Goal: Task Accomplishment & Management: Complete application form

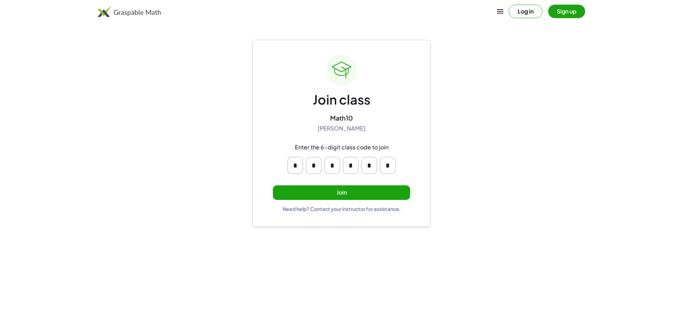
click at [342, 192] on button "Join" at bounding box center [341, 192] width 137 height 15
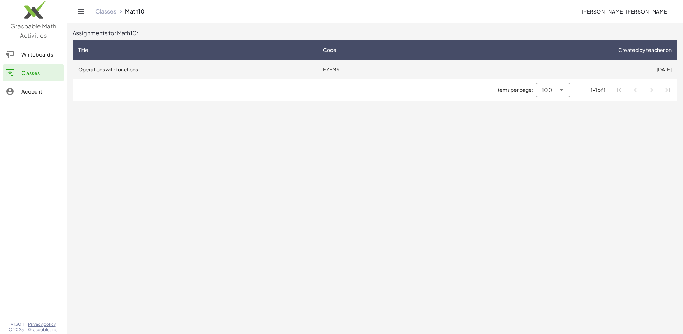
click at [91, 69] on td "Operations with functions" at bounding box center [195, 69] width 245 height 18
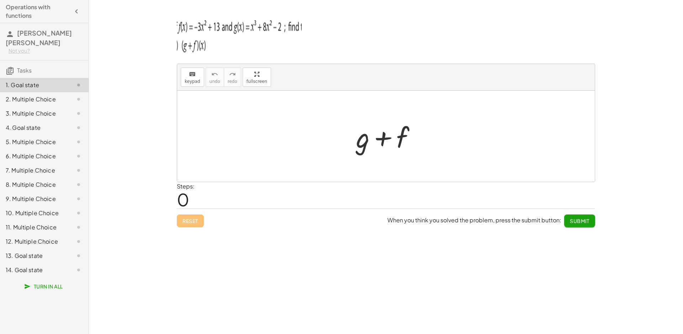
click at [372, 145] on div at bounding box center [388, 136] width 73 height 37
click at [368, 145] on div at bounding box center [388, 136] width 73 height 37
drag, startPoint x: 365, startPoint y: 143, endPoint x: 361, endPoint y: 143, distance: 3.9
click at [361, 143] on div at bounding box center [388, 136] width 73 height 37
click at [360, 140] on div at bounding box center [388, 136] width 73 height 37
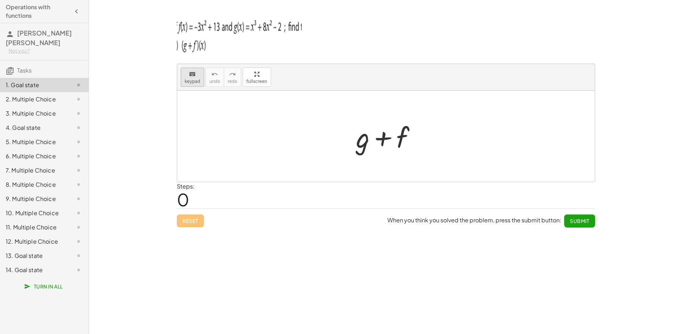
click at [185, 76] on div "keyboard" at bounding box center [193, 74] width 16 height 9
click at [324, 172] on div at bounding box center [385, 136] width 417 height 91
click at [190, 199] on div "Steps: 0" at bounding box center [186, 195] width 18 height 26
click at [183, 200] on span "0" at bounding box center [183, 199] width 12 height 22
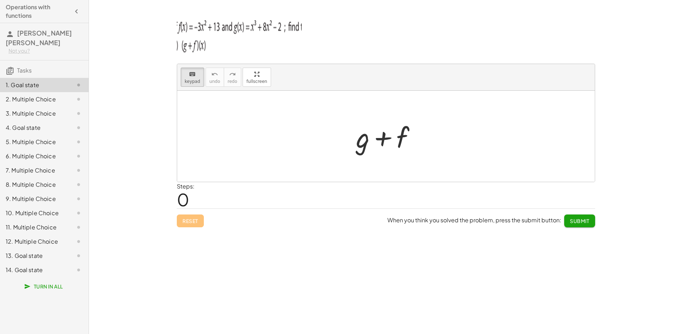
click at [192, 198] on div "Steps: 0" at bounding box center [186, 195] width 18 height 26
drag, startPoint x: 192, startPoint y: 198, endPoint x: 187, endPoint y: 199, distance: 5.4
click at [189, 199] on div "Steps: 0" at bounding box center [186, 195] width 18 height 26
click at [187, 199] on span "0" at bounding box center [183, 199] width 12 height 22
click at [362, 149] on div at bounding box center [363, 137] width 14 height 33
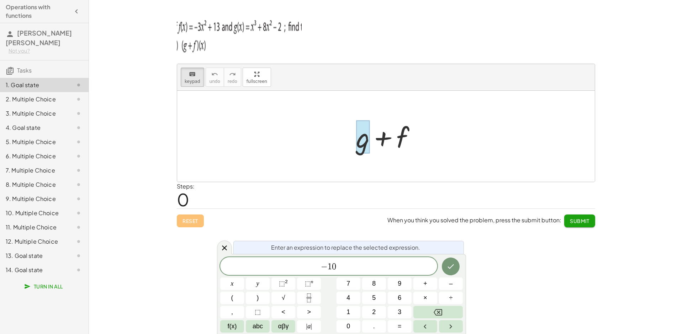
click at [110, 68] on div "keyboard keypad undo undo redo redo fullscreen + g + f × Steps: 0 Reset When yo…" at bounding box center [386, 167] width 594 height 334
click at [353, 273] on div "− 1 0 ​" at bounding box center [328, 266] width 217 height 18
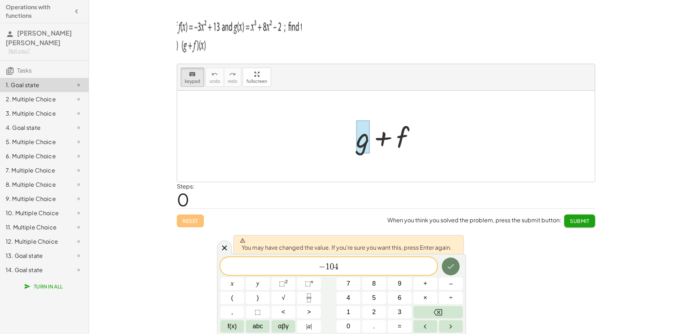
click at [453, 262] on icon "Done" at bounding box center [450, 266] width 9 height 9
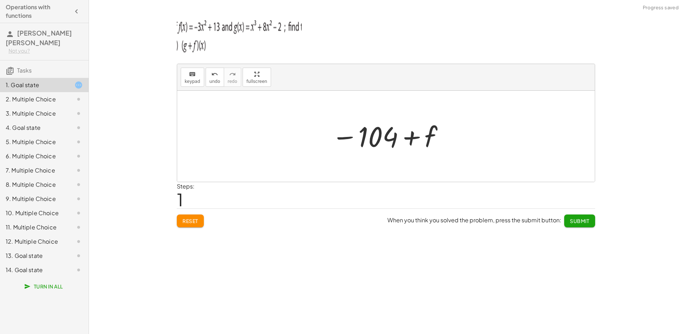
click at [408, 141] on div at bounding box center [388, 136] width 121 height 35
click at [435, 140] on div at bounding box center [388, 136] width 121 height 35
click at [430, 141] on div at bounding box center [388, 136] width 121 height 35
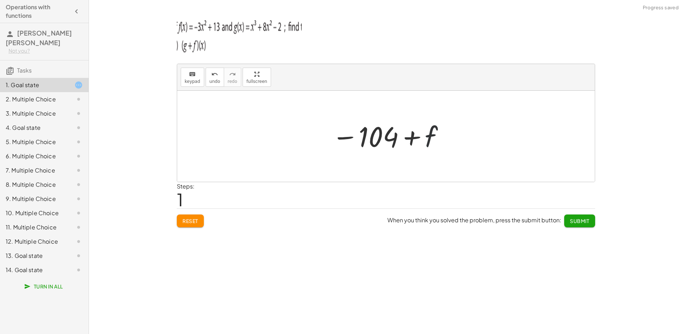
click at [430, 141] on div at bounding box center [388, 136] width 121 height 35
click at [186, 69] on button "keyboard keypad" at bounding box center [192, 77] width 23 height 19
click at [408, 137] on div at bounding box center [417, 137] width 39 height 32
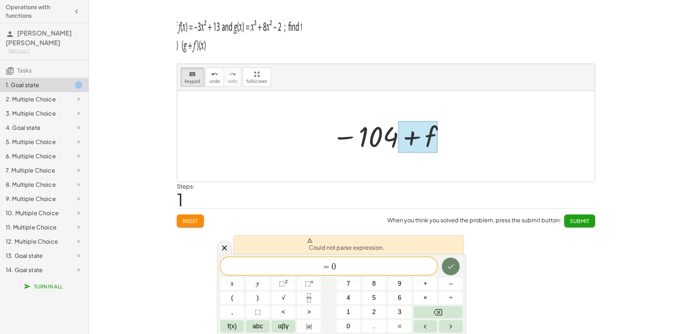
click at [455, 270] on icon "Done" at bounding box center [450, 266] width 9 height 9
click at [454, 270] on icon "Done" at bounding box center [450, 266] width 9 height 9
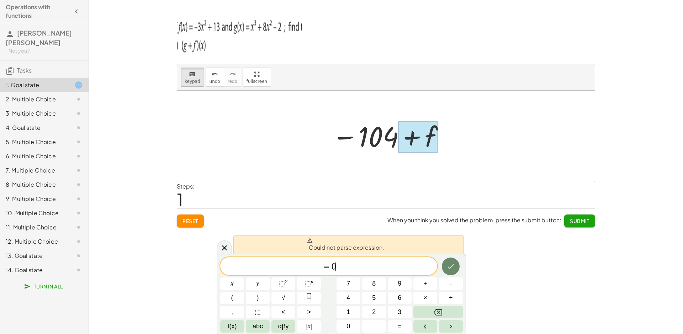
click at [454, 270] on icon "Done" at bounding box center [450, 266] width 9 height 9
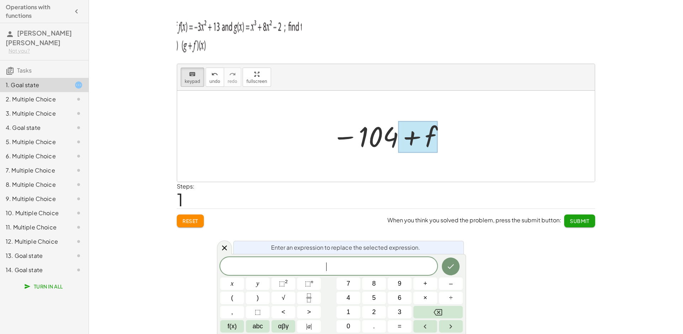
click at [379, 129] on div at bounding box center [388, 136] width 121 height 35
click at [381, 131] on div at bounding box center [388, 136] width 121 height 35
click at [346, 268] on span at bounding box center [328, 266] width 217 height 11
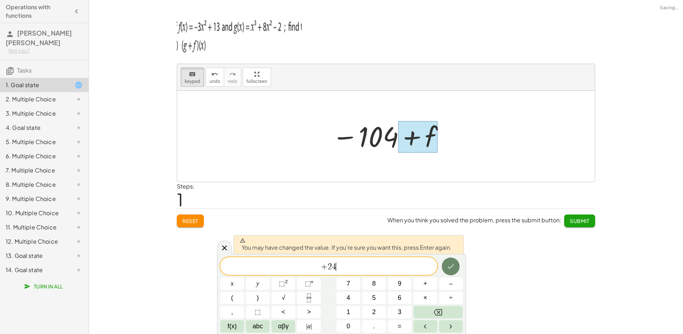
click at [451, 268] on icon "Done" at bounding box center [450, 266] width 9 height 9
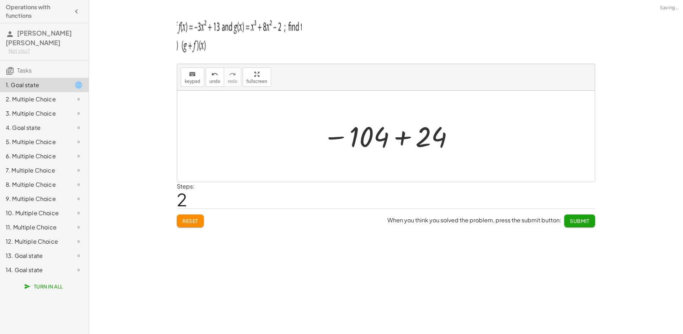
click at [365, 134] on div at bounding box center [388, 136] width 139 height 35
click at [195, 75] on div "keyboard" at bounding box center [193, 74] width 16 height 9
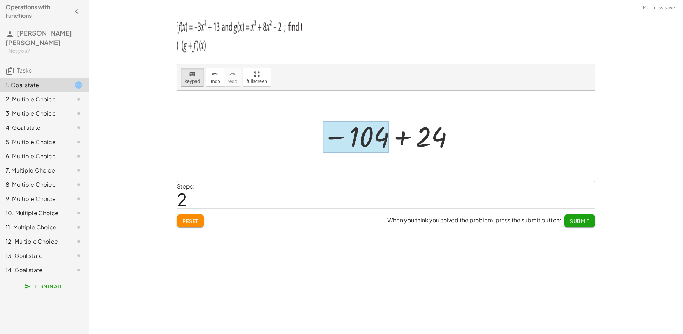
click at [366, 135] on div at bounding box center [356, 137] width 66 height 32
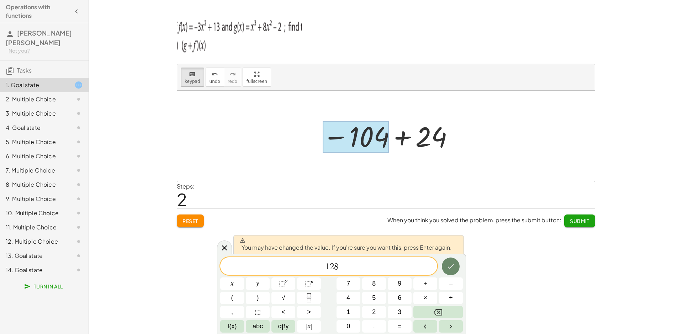
click at [453, 260] on button "Done" at bounding box center [451, 266] width 18 height 18
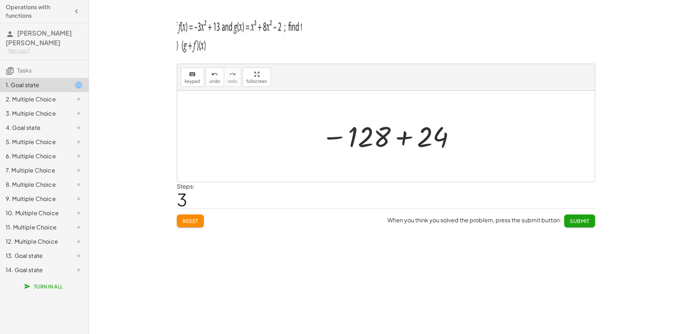
click at [452, 131] on div at bounding box center [389, 136] width 142 height 35
click at [576, 223] on span "Submit" at bounding box center [580, 221] width 20 height 6
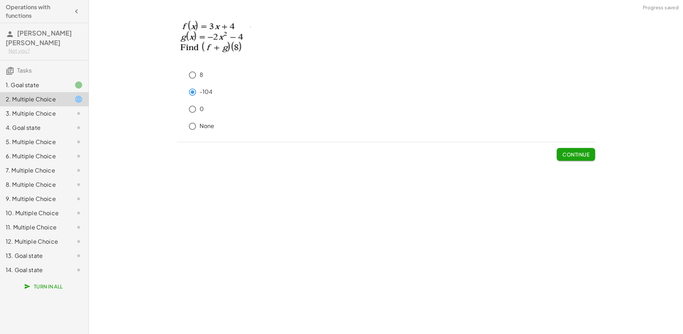
click at [582, 153] on span "Continue" at bounding box center [575, 154] width 27 height 6
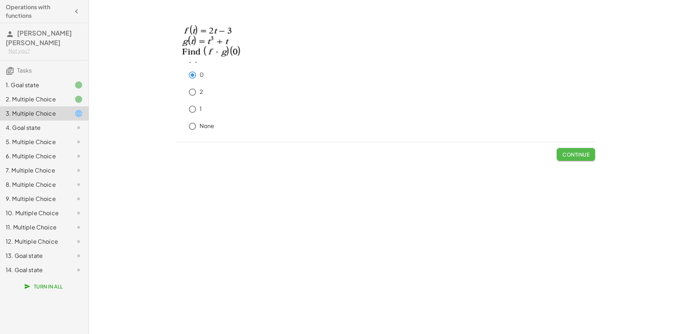
click at [588, 156] on span "Continue" at bounding box center [575, 154] width 27 height 6
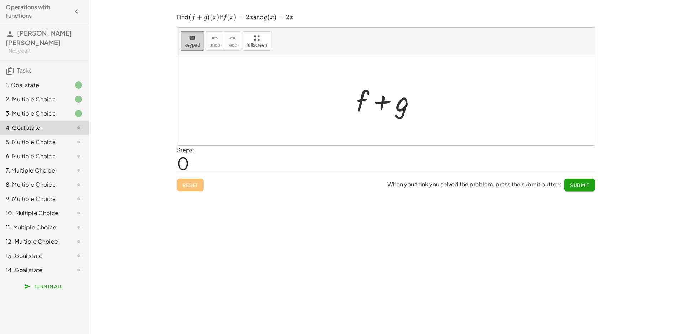
click at [193, 46] on span "keypad" at bounding box center [193, 45] width 16 height 5
click at [36, 84] on div "1. Goal state" at bounding box center [34, 85] width 57 height 9
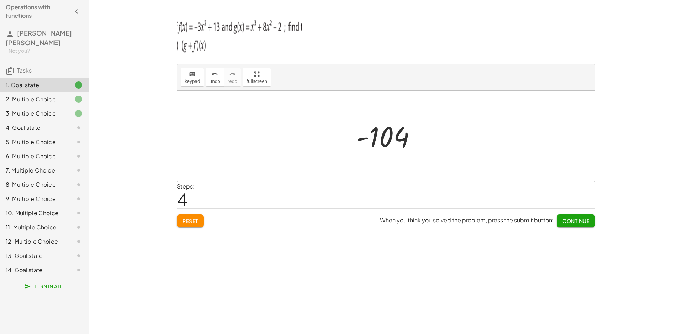
drag, startPoint x: 380, startPoint y: 126, endPoint x: 378, endPoint y: 123, distance: 3.8
click at [380, 126] on div at bounding box center [388, 136] width 73 height 35
click at [378, 133] on div at bounding box center [388, 136] width 73 height 35
drag, startPoint x: 176, startPoint y: 78, endPoint x: 184, endPoint y: 78, distance: 7.8
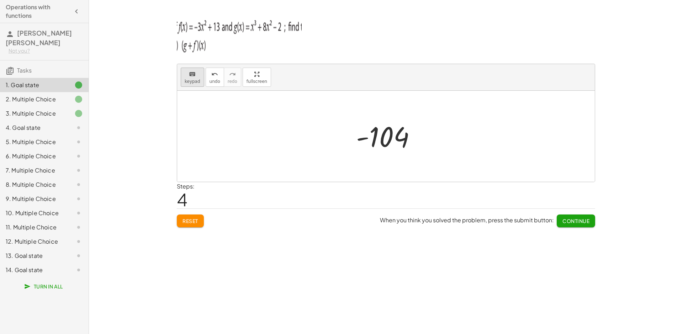
click at [0, 0] on div "keyboard keypad undo undo redo redo fullscreen + g + f − 104 + f − 104 + 24 − 1…" at bounding box center [0, 0] width 0 height 0
click at [188, 78] on button "keyboard keypad" at bounding box center [192, 77] width 23 height 19
click at [377, 142] on div at bounding box center [382, 137] width 53 height 32
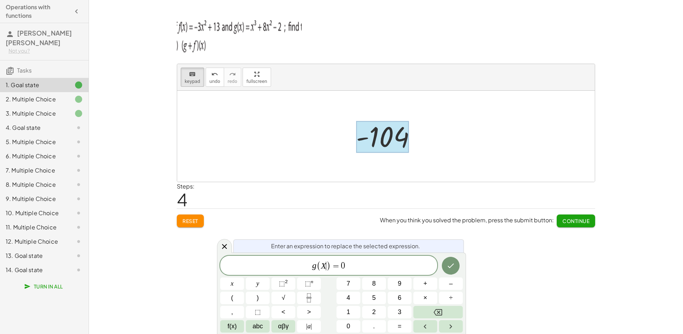
click at [327, 268] on span ")" at bounding box center [328, 266] width 5 height 10
click at [244, 277] on div at bounding box center [232, 283] width 24 height 12
click at [453, 266] on icon "Done" at bounding box center [450, 265] width 9 height 9
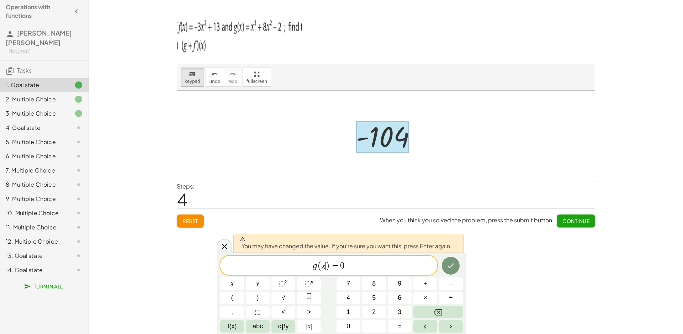
click at [495, 266] on div "keyboard keypad undo undo redo redo fullscreen + g + f − 104 + f − 104 + 24 − 1…" at bounding box center [386, 167] width 594 height 334
click at [384, 263] on span "g ( x ) = 0" at bounding box center [328, 266] width 217 height 12
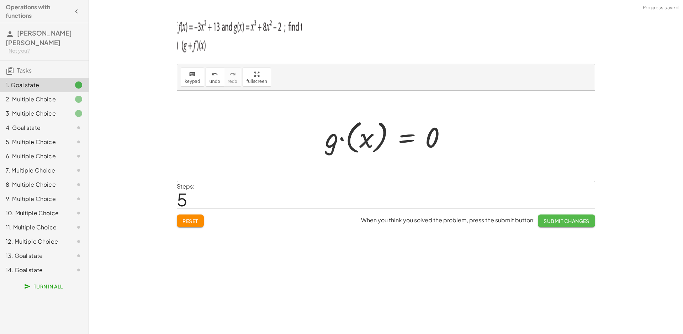
click at [577, 222] on span "Submit Changes" at bounding box center [566, 221] width 46 height 6
click at [28, 124] on div "4. Goal state" at bounding box center [34, 127] width 57 height 9
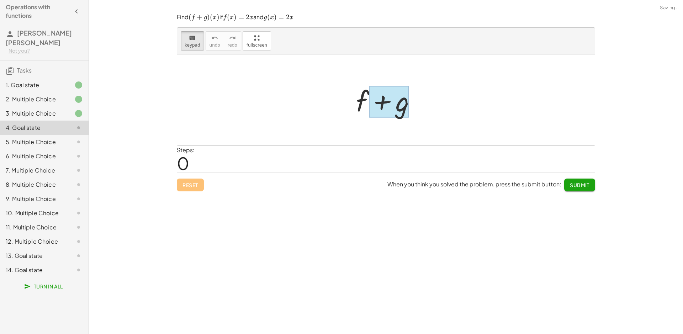
click at [382, 107] on div at bounding box center [389, 102] width 40 height 32
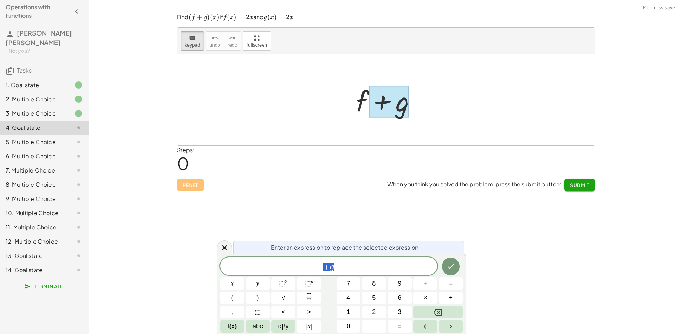
click at [360, 108] on div at bounding box center [388, 100] width 73 height 37
drag, startPoint x: 356, startPoint y: 96, endPoint x: 366, endPoint y: 96, distance: 9.6
click at [364, 96] on div at bounding box center [388, 100] width 73 height 37
click at [366, 96] on div at bounding box center [388, 100] width 73 height 37
click at [364, 98] on div at bounding box center [388, 100] width 73 height 37
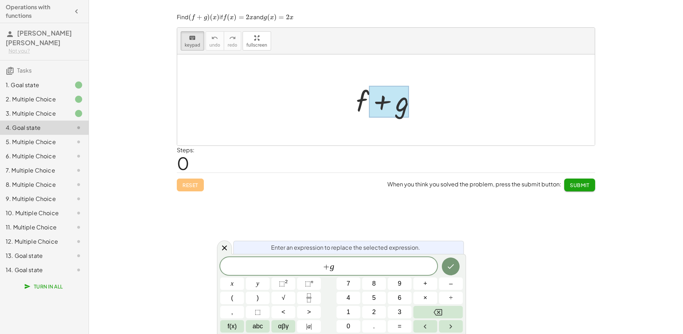
click at [364, 98] on div at bounding box center [388, 100] width 73 height 37
click at [349, 280] on span "7" at bounding box center [348, 284] width 4 height 10
click at [334, 270] on var "g" at bounding box center [336, 266] width 4 height 9
click at [340, 270] on span "7 + g ​" at bounding box center [328, 267] width 217 height 10
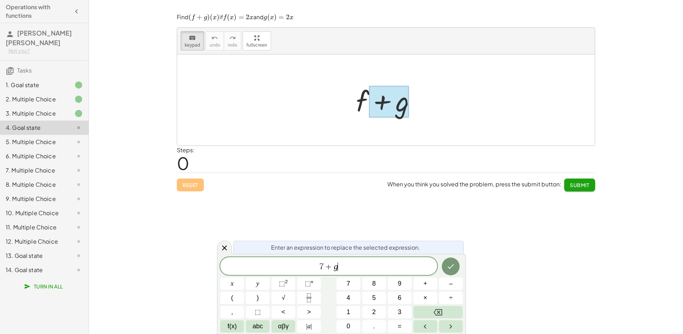
click at [340, 270] on span "7 + g ​" at bounding box center [328, 267] width 217 height 10
click at [457, 271] on button "Done" at bounding box center [451, 266] width 18 height 18
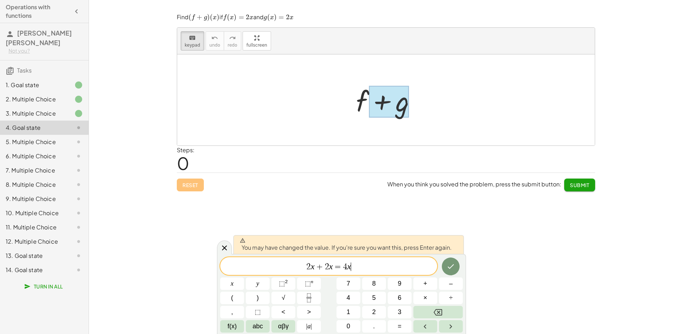
click at [244, 277] on div at bounding box center [232, 283] width 24 height 12
click at [446, 263] on button "Done" at bounding box center [451, 266] width 18 height 18
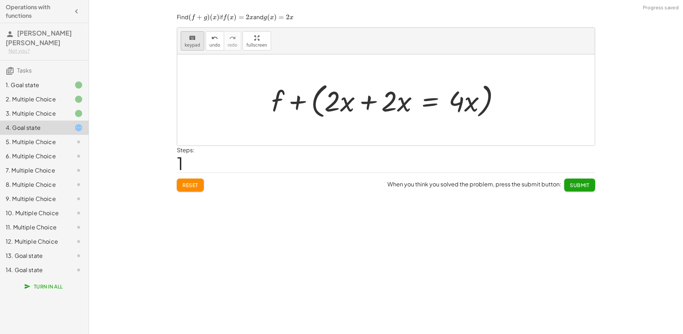
click at [195, 33] on button "keyboard keypad" at bounding box center [192, 40] width 23 height 19
click at [298, 101] on div at bounding box center [388, 100] width 241 height 41
click at [298, 106] on div at bounding box center [388, 100] width 241 height 41
click at [298, 107] on div at bounding box center [388, 100] width 241 height 41
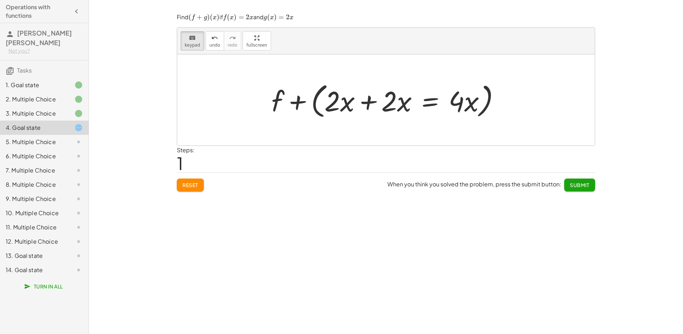
click at [291, 105] on div at bounding box center [388, 100] width 241 height 41
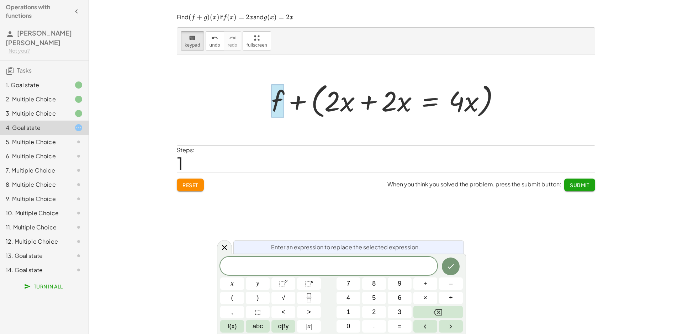
click at [295, 103] on div at bounding box center [388, 100] width 241 height 41
click at [445, 265] on button "Done" at bounding box center [451, 266] width 18 height 18
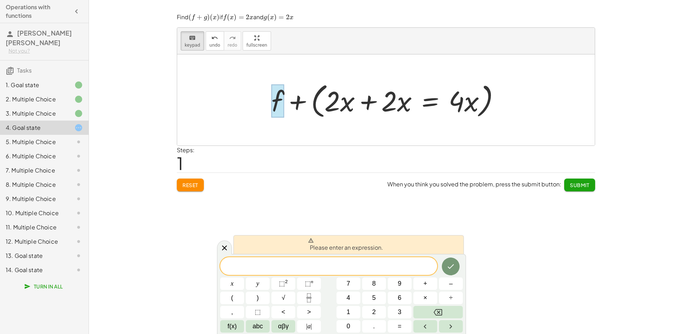
click at [264, 104] on div "+ f + g + f + ( + · 2 · x + · 2 · x = · 4 · x )" at bounding box center [386, 100] width 250 height 44
click at [271, 102] on div at bounding box center [388, 100] width 241 height 41
click at [299, 99] on div at bounding box center [388, 100] width 241 height 41
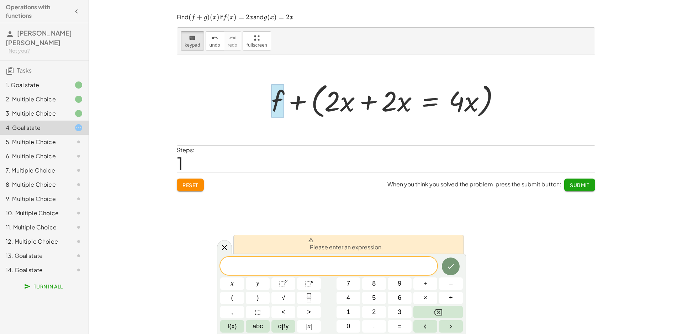
click at [299, 99] on div at bounding box center [388, 100] width 241 height 41
click at [321, 261] on div "​" at bounding box center [328, 266] width 217 height 18
click at [450, 268] on icon "Done" at bounding box center [450, 266] width 9 height 9
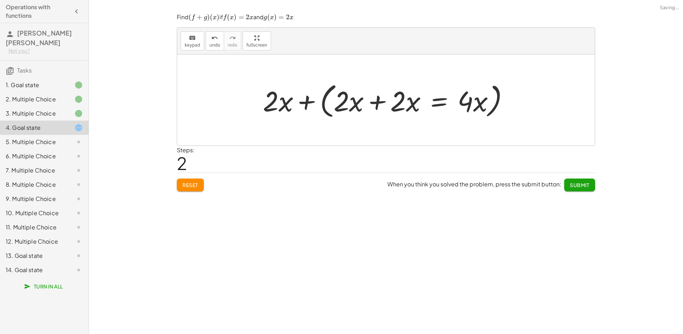
click at [344, 98] on div at bounding box center [388, 100] width 259 height 41
click at [357, 98] on div at bounding box center [388, 100] width 259 height 41
click at [357, 99] on div at bounding box center [388, 100] width 259 height 41
drag, startPoint x: 197, startPoint y: 30, endPoint x: 196, endPoint y: 37, distance: 8.0
click at [197, 30] on div "keyboard keypad undo [PERSON_NAME] redo fullscreen" at bounding box center [385, 41] width 417 height 27
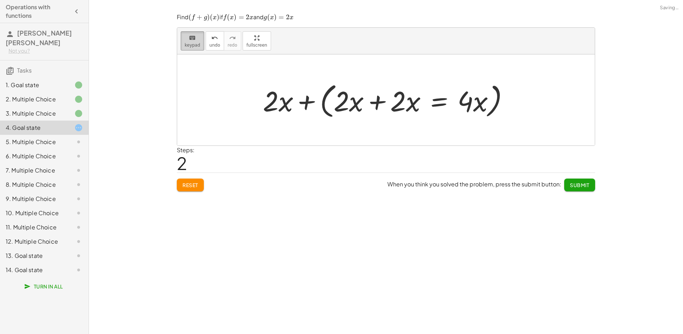
click at [196, 37] on div "keyboard" at bounding box center [193, 37] width 16 height 9
click at [360, 91] on div at bounding box center [349, 101] width 30 height 33
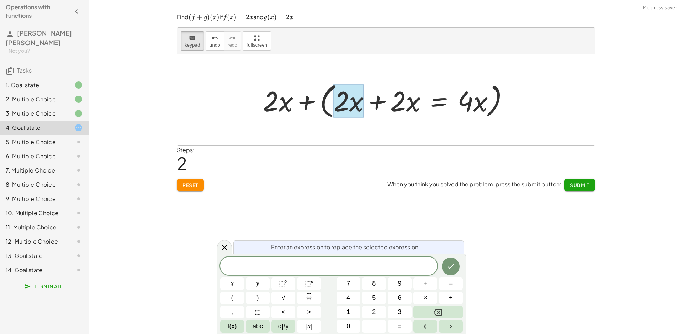
click at [346, 96] on div at bounding box center [349, 101] width 30 height 33
click at [452, 263] on icon "Done" at bounding box center [450, 266] width 9 height 9
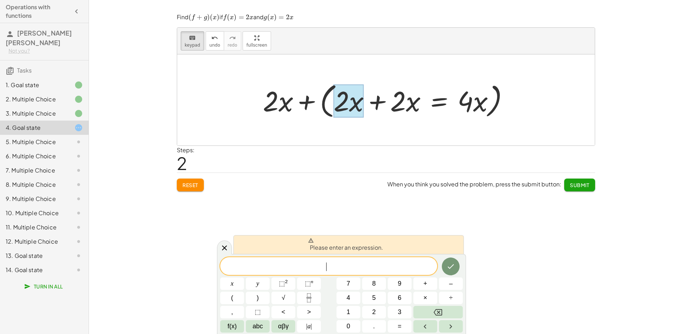
click at [408, 113] on div at bounding box center [388, 100] width 259 height 41
click at [408, 108] on div at bounding box center [388, 100] width 259 height 41
drag, startPoint x: 341, startPoint y: 103, endPoint x: 407, endPoint y: 103, distance: 66.1
click at [382, 101] on div "+ ( + · 2 · x + · 2 · x = · 4 · x ) + · 2 · x" at bounding box center [382, 101] width 0 height 0
click at [494, 96] on div at bounding box center [388, 100] width 259 height 41
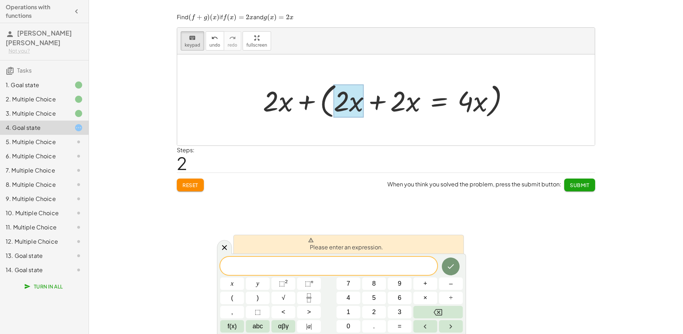
click at [196, 185] on span "Reset" at bounding box center [190, 185] width 16 height 6
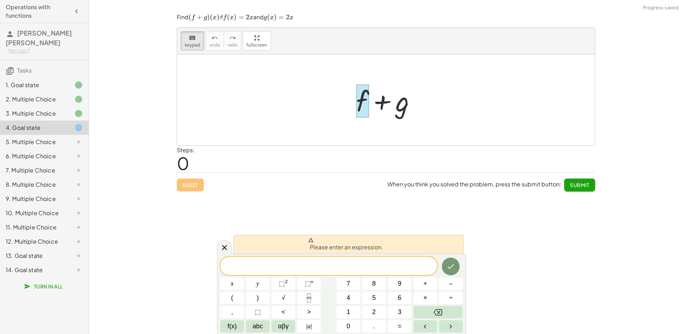
click at [366, 108] on div at bounding box center [362, 100] width 13 height 33
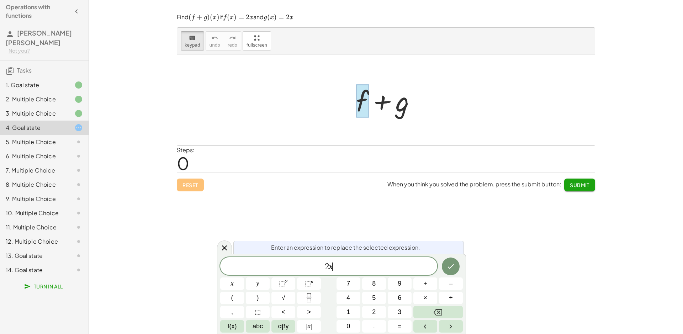
click at [406, 108] on div at bounding box center [388, 100] width 73 height 37
click at [456, 270] on button "Done" at bounding box center [451, 266] width 18 height 18
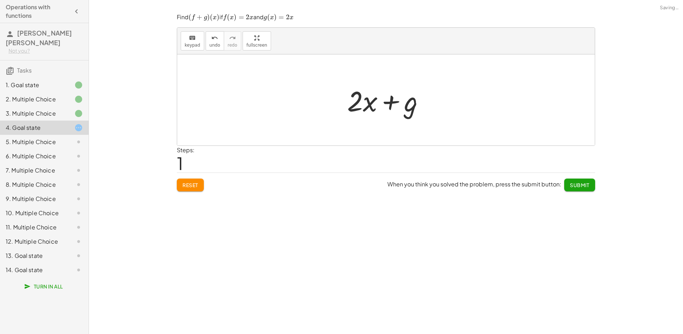
click at [455, 268] on div "keyboard keypad undo undo redo redo fullscreen + g + f − 104 + f − 104 + 24 − 1…" at bounding box center [386, 167] width 594 height 334
click at [409, 105] on div at bounding box center [388, 100] width 90 height 37
click at [184, 34] on button "keyboard keypad" at bounding box center [192, 40] width 23 height 19
click at [407, 103] on div at bounding box center [397, 102] width 40 height 32
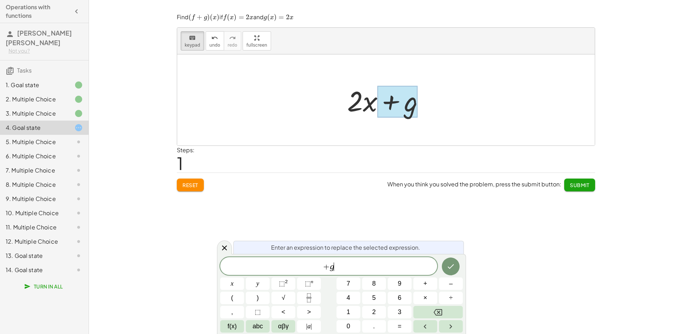
click at [351, 263] on span "+ g ​" at bounding box center [328, 267] width 217 height 10
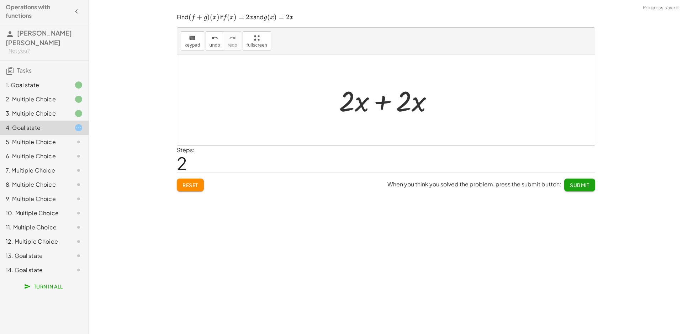
click at [410, 98] on div at bounding box center [388, 100] width 107 height 37
click at [502, 99] on div at bounding box center [385, 99] width 417 height 91
click at [500, 115] on div at bounding box center [385, 99] width 417 height 91
click at [500, 114] on div at bounding box center [385, 99] width 417 height 91
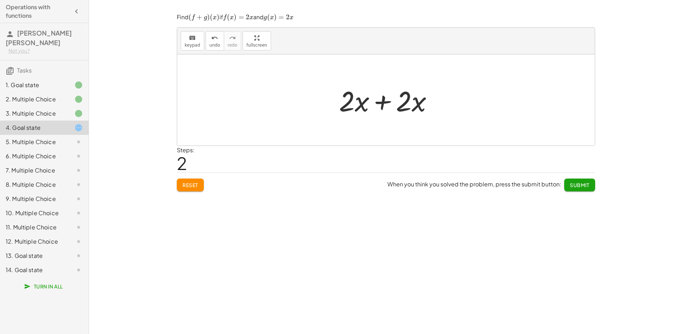
click at [503, 154] on div "Steps: 2" at bounding box center [386, 159] width 418 height 26
click at [503, 159] on div "Steps: 2" at bounding box center [386, 159] width 418 height 26
click at [409, 100] on div at bounding box center [388, 100] width 107 height 37
click at [393, 107] on div at bounding box center [388, 100] width 107 height 37
click at [457, 114] on div at bounding box center [385, 99] width 417 height 91
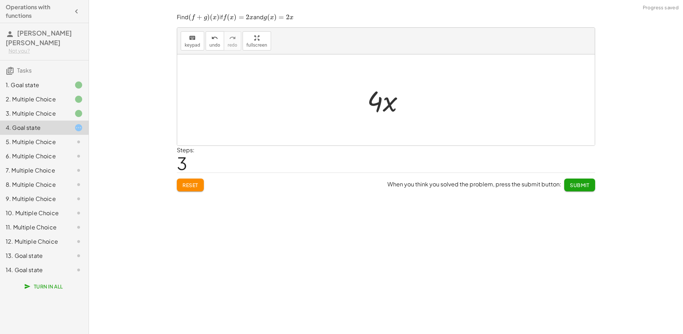
click at [579, 182] on span "Submit" at bounding box center [580, 185] width 20 height 6
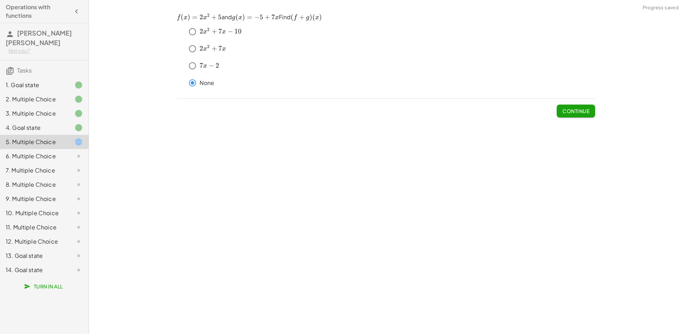
click at [564, 113] on span "Continue" at bounding box center [575, 111] width 27 height 6
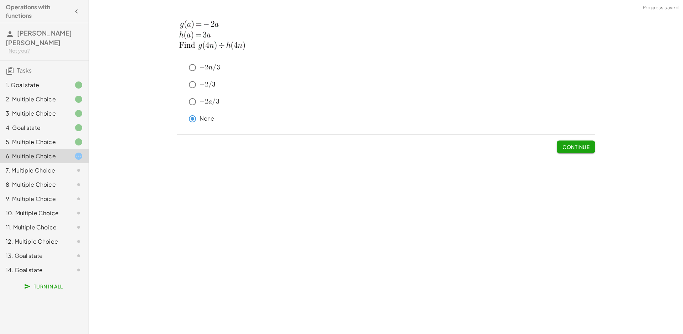
click at [588, 146] on span "Continue" at bounding box center [575, 147] width 27 height 6
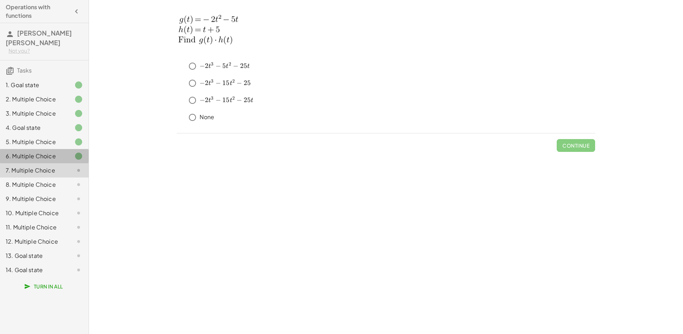
click at [27, 177] on div "6. Multiple Choice" at bounding box center [44, 184] width 89 height 14
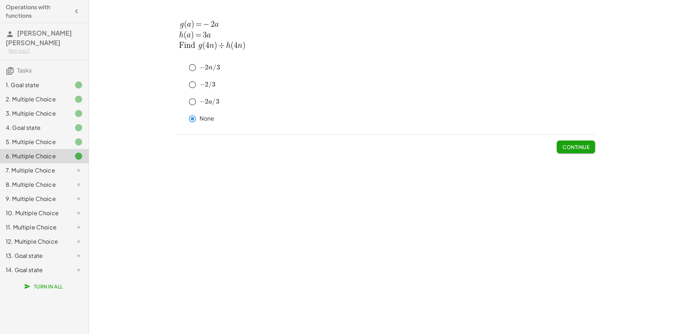
click at [37, 170] on div "7. Multiple Choice" at bounding box center [34, 170] width 57 height 9
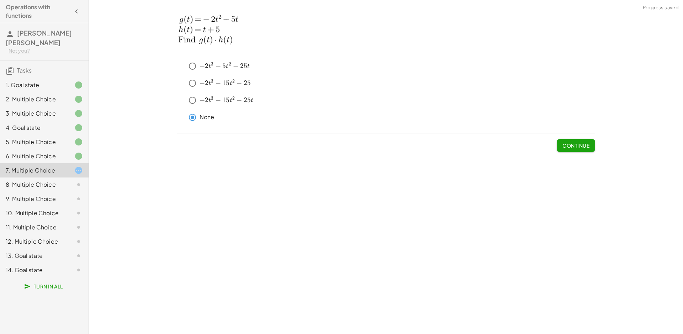
click at [585, 142] on span "Continue" at bounding box center [575, 145] width 27 height 6
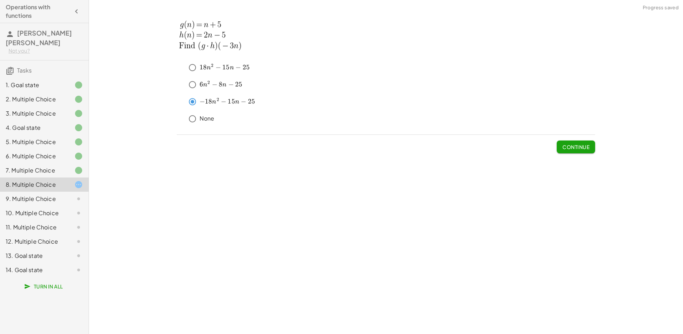
click at [587, 150] on span "Continue" at bounding box center [575, 147] width 27 height 6
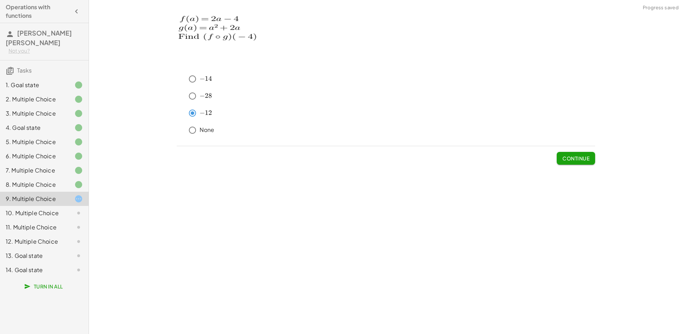
click at [585, 164] on button "Continue" at bounding box center [575, 158] width 38 height 13
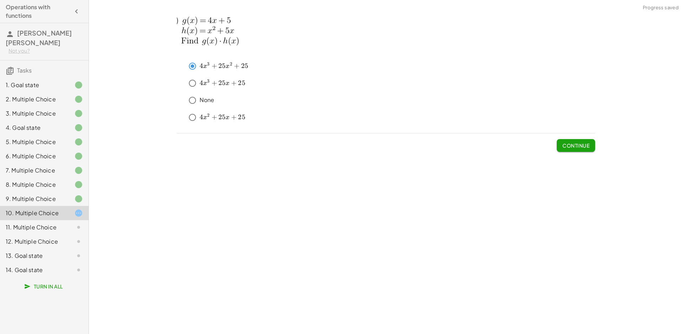
click at [588, 149] on button "Continue" at bounding box center [575, 145] width 38 height 13
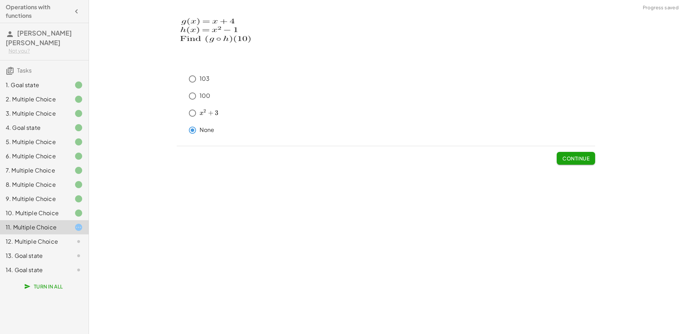
click at [581, 156] on span "Continue" at bounding box center [575, 158] width 27 height 6
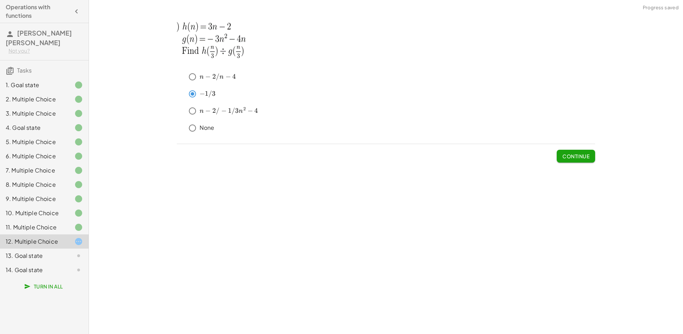
click at [572, 155] on span "Continue" at bounding box center [575, 156] width 27 height 6
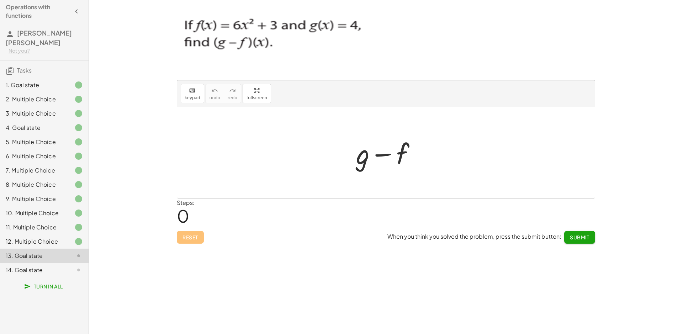
click at [432, 139] on div at bounding box center [385, 152] width 417 height 91
click at [358, 161] on div at bounding box center [388, 152] width 73 height 37
click at [362, 160] on div at bounding box center [388, 152] width 73 height 37
click at [362, 159] on div at bounding box center [388, 152] width 73 height 37
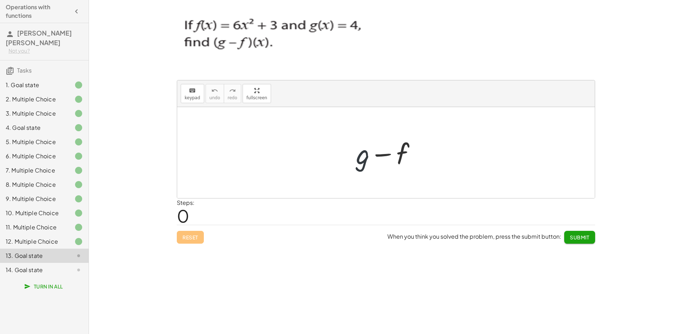
click at [362, 159] on div at bounding box center [388, 152] width 73 height 37
click at [189, 88] on icon "keyboard" at bounding box center [192, 90] width 7 height 9
click at [360, 156] on div at bounding box center [363, 153] width 14 height 33
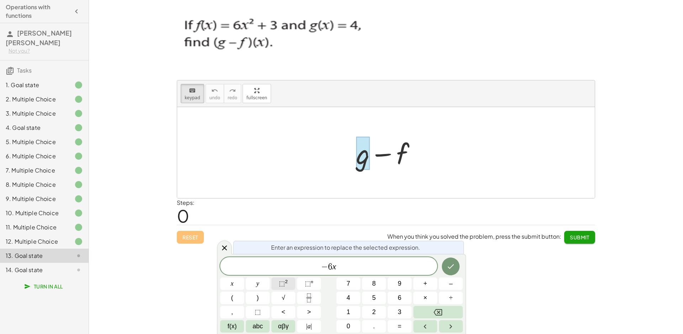
click at [285, 286] on span "⬚ 2" at bounding box center [283, 284] width 9 height 10
click at [443, 263] on button "Done" at bounding box center [451, 265] width 18 height 18
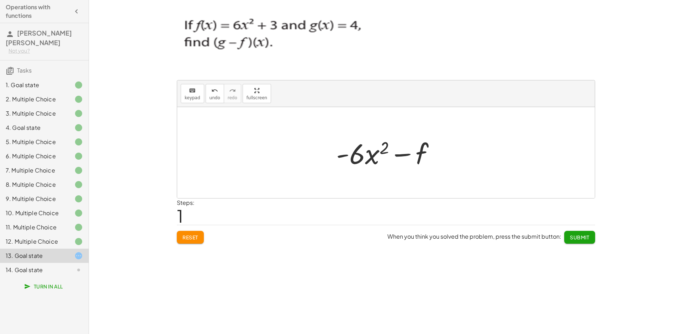
click at [412, 157] on div at bounding box center [388, 152] width 112 height 37
click at [410, 156] on div at bounding box center [388, 152] width 112 height 37
click at [197, 94] on div "keyboard" at bounding box center [193, 90] width 16 height 9
click at [412, 160] on div at bounding box center [408, 154] width 39 height 32
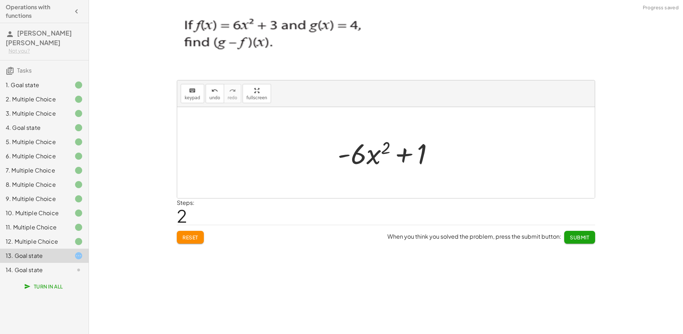
click at [576, 238] on span "Submit" at bounding box center [580, 237] width 20 height 6
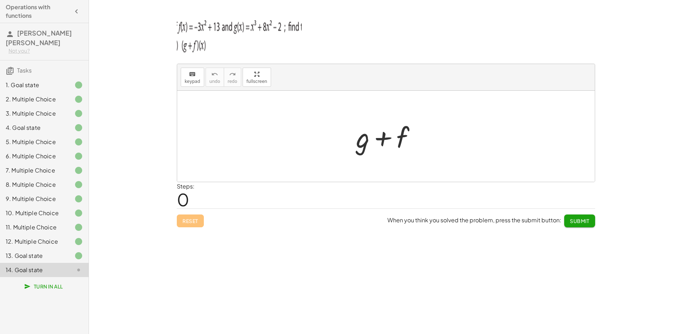
click at [360, 142] on div at bounding box center [388, 136] width 73 height 37
click at [189, 75] on icon "keyboard" at bounding box center [192, 74] width 7 height 9
click at [356, 139] on div at bounding box center [388, 136] width 73 height 37
click at [358, 139] on div at bounding box center [363, 137] width 14 height 33
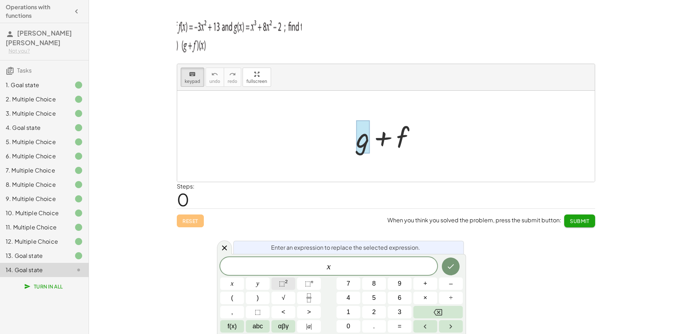
click at [289, 282] on button "⬚ 2" at bounding box center [283, 283] width 24 height 12
click at [331, 264] on span "2" at bounding box center [331, 263] width 4 height 8
click at [341, 270] on span "x 3 ​" at bounding box center [328, 265] width 217 height 13
click at [234, 281] on button "x" at bounding box center [232, 283] width 24 height 12
click at [278, 287] on button "⬚ 2" at bounding box center [283, 283] width 24 height 12
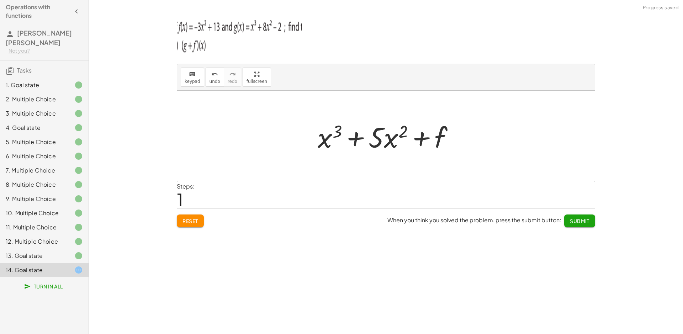
click at [446, 142] on div at bounding box center [388, 136] width 149 height 37
click at [442, 142] on div at bounding box center [388, 136] width 149 height 37
drag, startPoint x: 418, startPoint y: 140, endPoint x: 422, endPoint y: 138, distance: 4.0
click at [420, 139] on div at bounding box center [388, 136] width 149 height 37
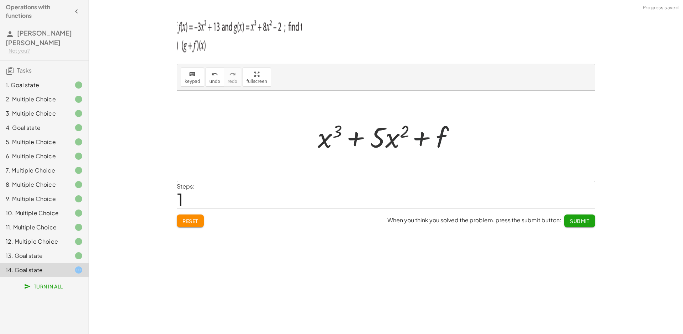
click at [422, 138] on div at bounding box center [388, 136] width 149 height 37
click at [423, 138] on div at bounding box center [388, 136] width 149 height 37
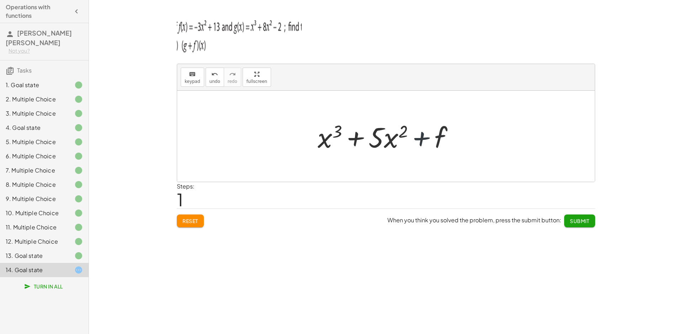
click at [423, 138] on div at bounding box center [388, 136] width 149 height 37
drag, startPoint x: 423, startPoint y: 138, endPoint x: 432, endPoint y: 136, distance: 8.7
click at [425, 137] on div at bounding box center [388, 136] width 149 height 37
click at [185, 71] on div "keyboard" at bounding box center [193, 74] width 16 height 9
click at [425, 135] on div at bounding box center [427, 138] width 39 height 32
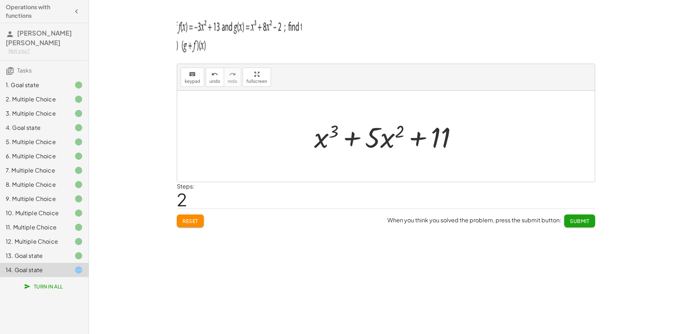
click at [582, 222] on span "Submit" at bounding box center [580, 221] width 20 height 6
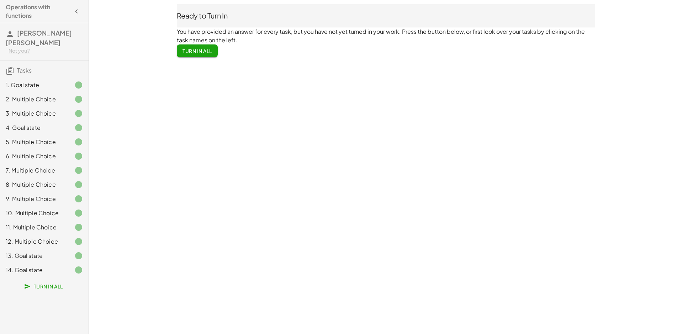
drag, startPoint x: 177, startPoint y: 30, endPoint x: 265, endPoint y: 48, distance: 89.7
click at [265, 48] on div "Ready to Turn In You have provided an answer for every task, but you have not y…" at bounding box center [385, 31] width 427 height 62
copy p "You have provided an answer for every task, but you have not yet turned in your…"
click at [193, 54] on button "Turn In All" at bounding box center [197, 50] width 41 height 13
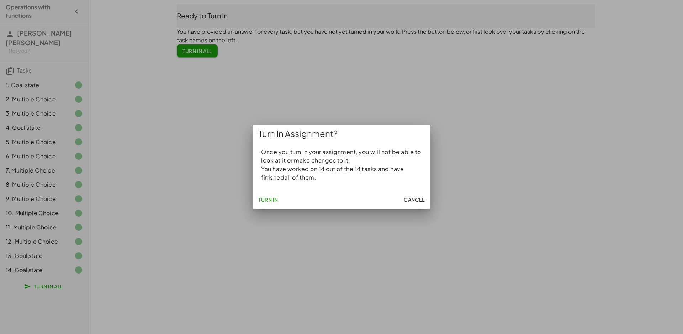
click at [264, 201] on span "Turn In" at bounding box center [268, 199] width 20 height 6
